Goal: Information Seeking & Learning: Learn about a topic

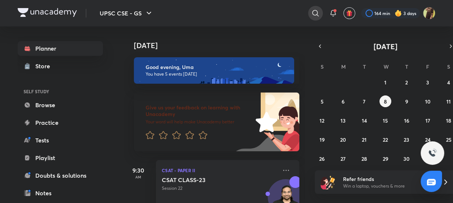
click at [321, 13] on div at bounding box center [315, 13] width 15 height 15
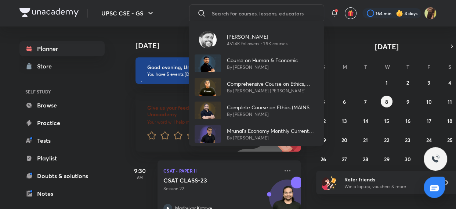
click at [256, 37] on p "[PERSON_NAME]" at bounding box center [257, 37] width 61 height 8
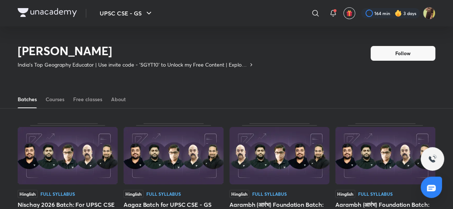
scroll to position [32, 0]
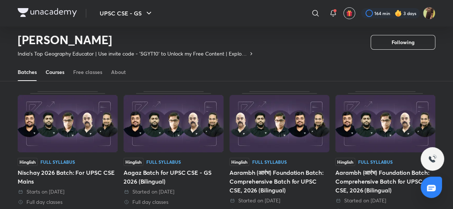
click at [57, 75] on div "Courses" at bounding box center [55, 71] width 19 height 7
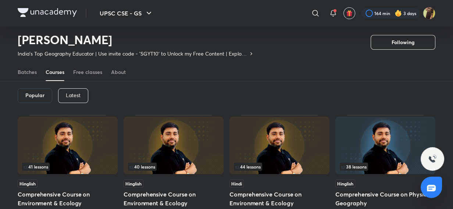
click at [70, 100] on div "Latest" at bounding box center [73, 95] width 30 height 15
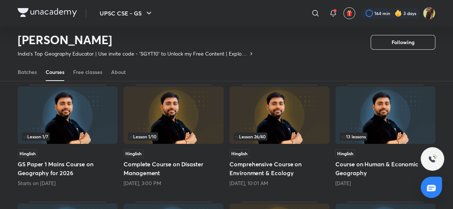
scroll to position [54, 0]
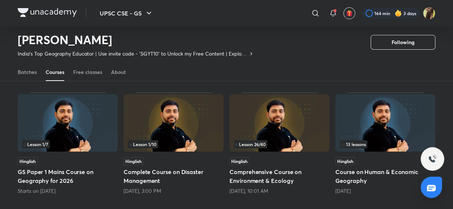
click at [374, 148] on img at bounding box center [385, 122] width 100 height 57
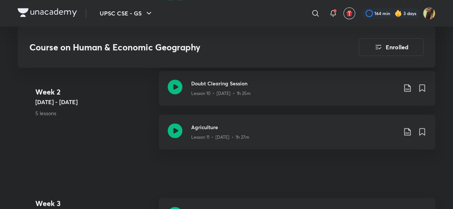
scroll to position [801, 0]
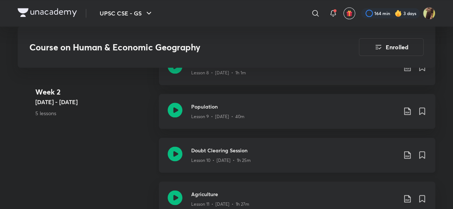
click at [170, 147] on icon at bounding box center [175, 153] width 15 height 15
